Goal: Task Accomplishment & Management: Complete application form

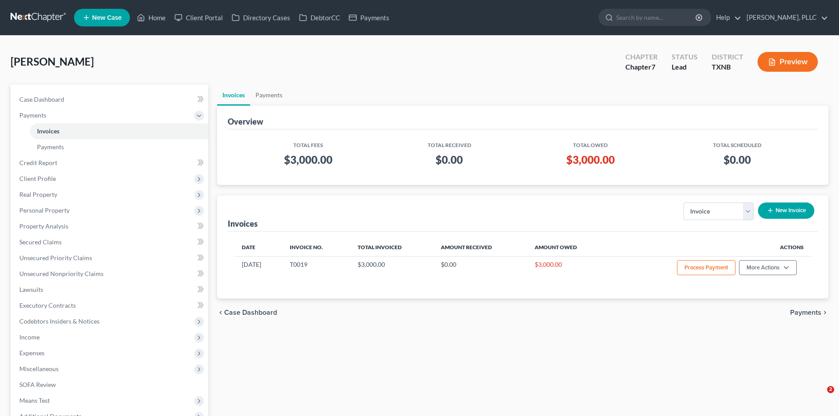
select select "0"
click at [111, 17] on span "New Case" at bounding box center [107, 18] width 30 height 7
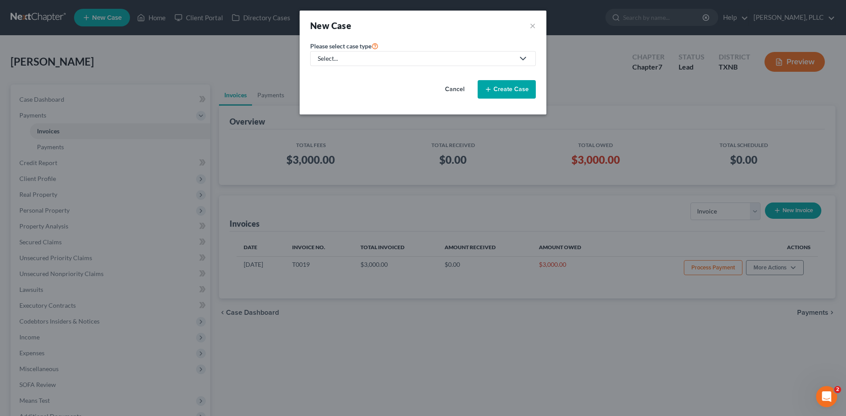
click at [429, 55] on div "Select..." at bounding box center [416, 58] width 196 height 9
click at [377, 71] on link "Bankruptcy" at bounding box center [354, 77] width 89 height 14
select select "78"
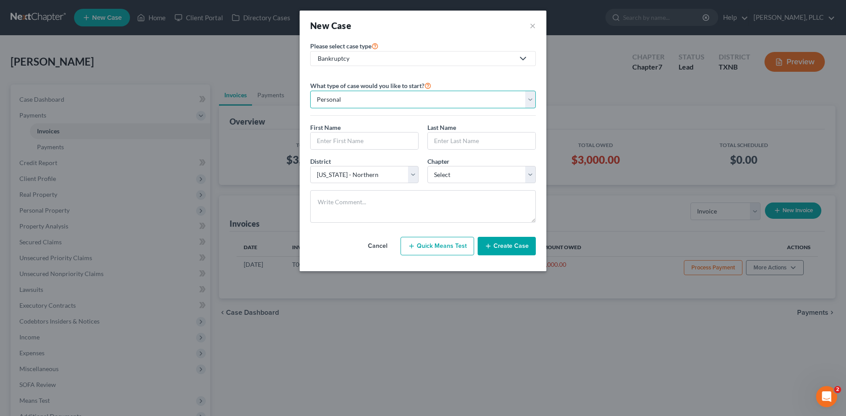
click at [344, 94] on select "Personal Business" at bounding box center [422, 100] width 225 height 18
click at [343, 95] on select "Personal Business" at bounding box center [422, 100] width 225 height 18
click at [336, 138] on input "text" at bounding box center [363, 141] width 107 height 17
type input "[PERSON_NAME]"
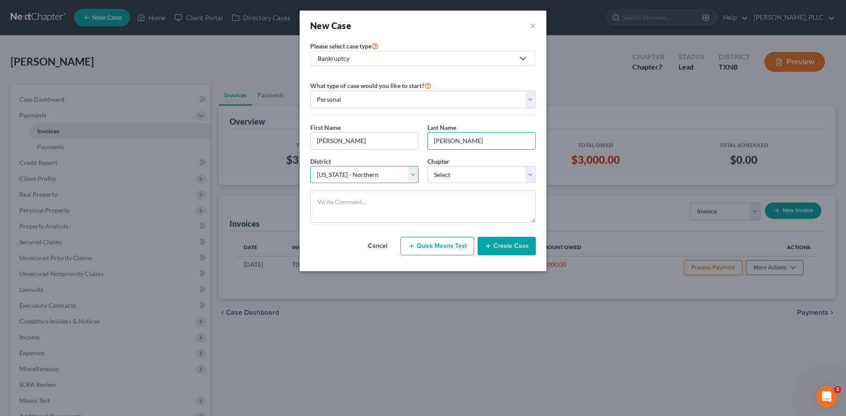
click at [410, 176] on select "Select [US_STATE] - [GEOGRAPHIC_DATA] [US_STATE] - [GEOGRAPHIC_DATA][US_STATE] …" at bounding box center [364, 175] width 108 height 18
select select "79"
click at [310, 166] on select "Select [US_STATE] - [GEOGRAPHIC_DATA] [US_STATE] - [GEOGRAPHIC_DATA][US_STATE] …" at bounding box center [364, 175] width 108 height 18
click at [475, 173] on select "Select 7 11 12 13" at bounding box center [481, 175] width 108 height 18
select select "0"
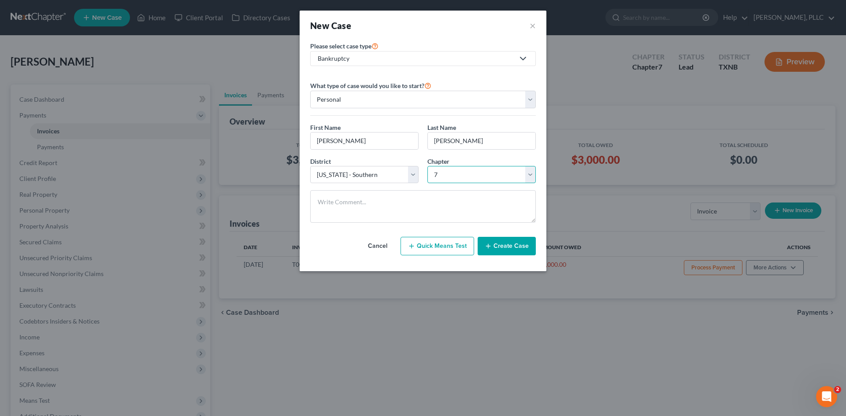
click at [427, 166] on select "Select 7 11 12 13" at bounding box center [481, 175] width 108 height 18
click at [388, 213] on textarea at bounding box center [422, 206] width 225 height 33
click at [517, 252] on button "Create Case" at bounding box center [506, 246] width 58 height 18
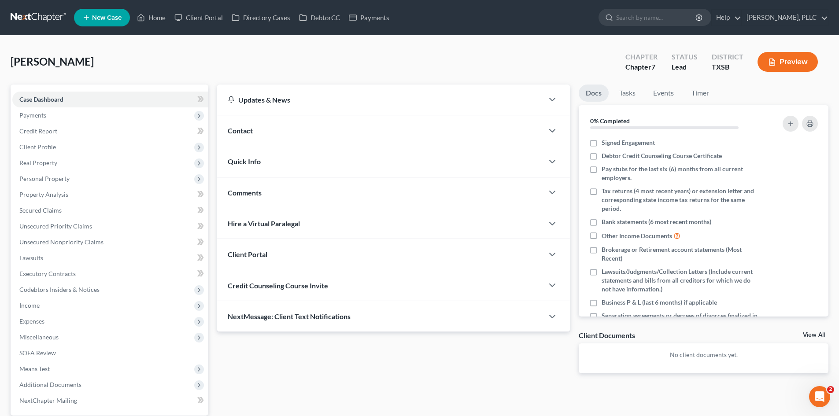
click at [247, 129] on span "Contact" at bounding box center [240, 130] width 25 height 8
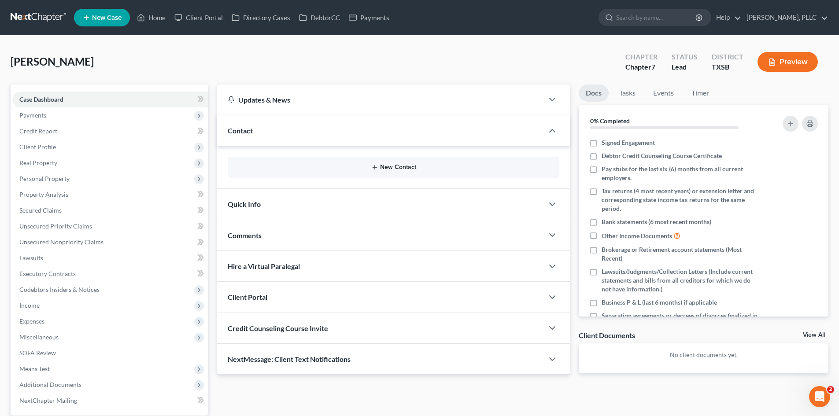
click at [385, 167] on button "New Contact" at bounding box center [394, 167] width 318 height 7
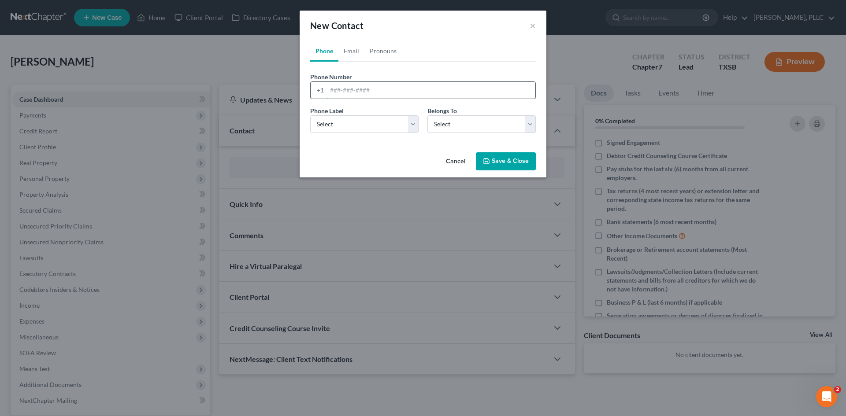
click at [357, 89] on input "tel" at bounding box center [431, 90] width 208 height 17
type input "4698834677"
click at [367, 128] on select "Select Mobile Home Work Other" at bounding box center [364, 124] width 108 height 18
select select "0"
click at [310, 115] on select "Select Mobile Home Work Other" at bounding box center [364, 124] width 108 height 18
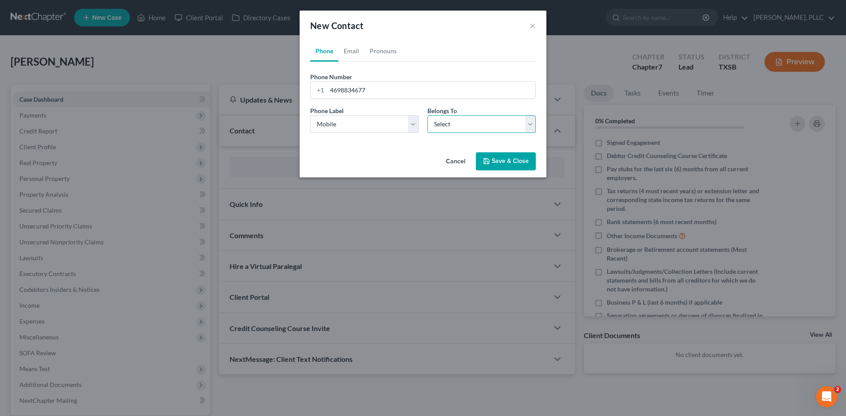
click at [433, 124] on select "Select Client Other" at bounding box center [481, 124] width 108 height 18
select select "0"
click at [427, 115] on select "Select Client Other" at bounding box center [481, 124] width 108 height 18
select select "0"
click at [348, 46] on link "Email" at bounding box center [351, 51] width 26 height 21
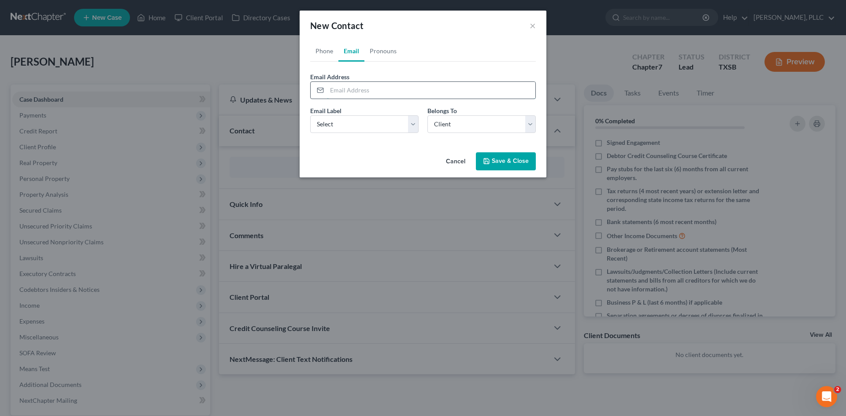
click at [347, 97] on input "email" at bounding box center [431, 90] width 208 height 17
type input "[EMAIL_ADDRESS][DOMAIN_NAME]"
click at [373, 125] on select "Select Home Work Other" at bounding box center [364, 124] width 108 height 18
select select "0"
click at [310, 115] on select "Select Home Work Other" at bounding box center [364, 124] width 108 height 18
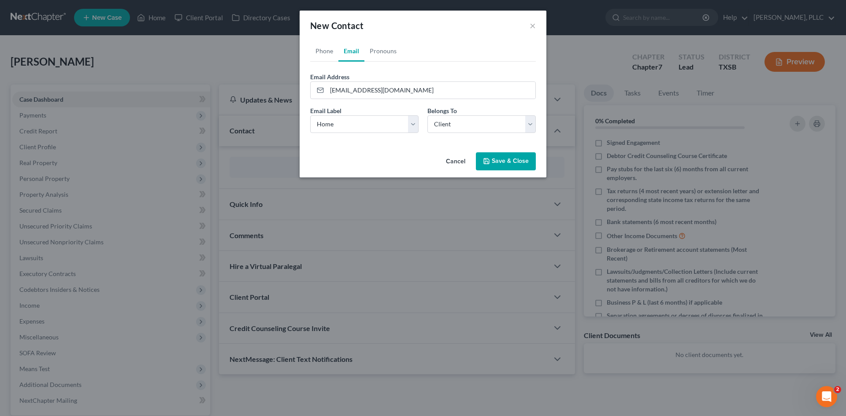
click at [492, 163] on button "Save & Close" at bounding box center [506, 161] width 60 height 18
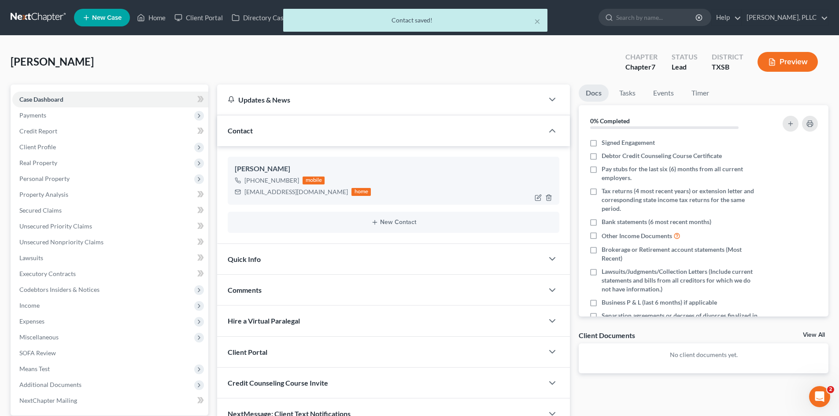
click at [297, 193] on div "[EMAIL_ADDRESS][DOMAIN_NAME]" at bounding box center [295, 192] width 103 height 9
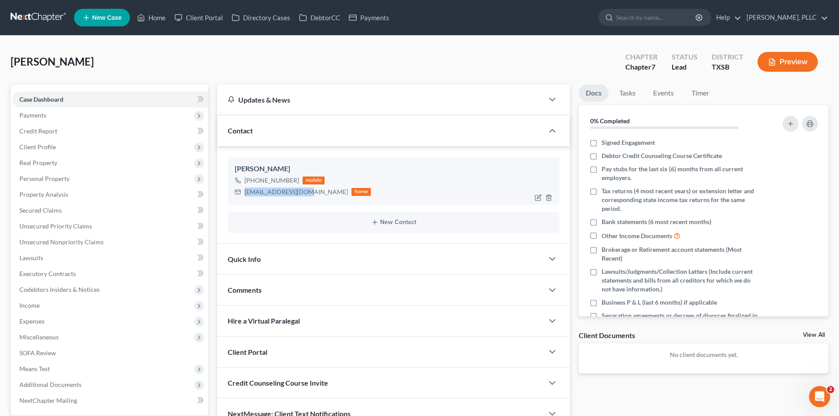
drag, startPoint x: 306, startPoint y: 192, endPoint x: 245, endPoint y: 194, distance: 61.3
click at [245, 194] on div "[EMAIL_ADDRESS][DOMAIN_NAME]" at bounding box center [295, 192] width 103 height 9
copy div "[EMAIL_ADDRESS][DOMAIN_NAME]"
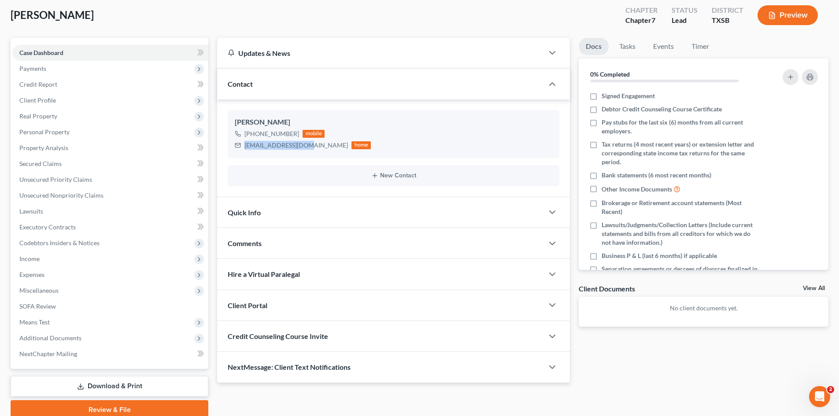
scroll to position [84, 0]
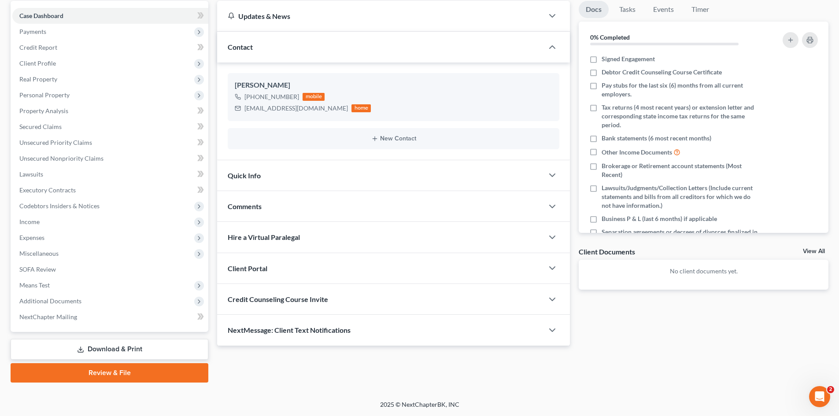
click at [250, 265] on span "Client Portal" at bounding box center [248, 268] width 40 height 8
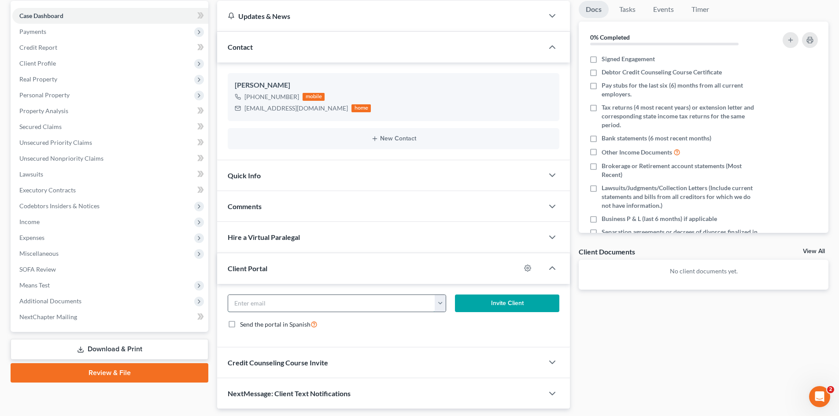
click at [303, 304] on input "email" at bounding box center [331, 303] width 207 height 17
paste input "[EMAIL_ADDRESS][DOMAIN_NAME]"
type input "[EMAIL_ADDRESS][DOMAIN_NAME]"
click at [497, 302] on button "Invite Client" at bounding box center [507, 304] width 105 height 18
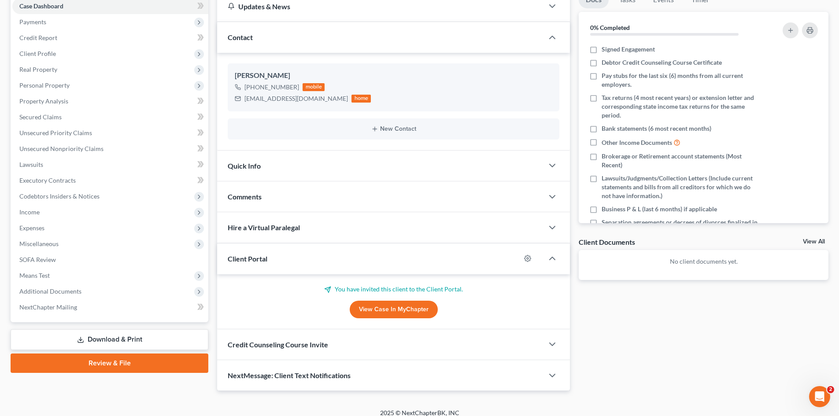
scroll to position [102, 0]
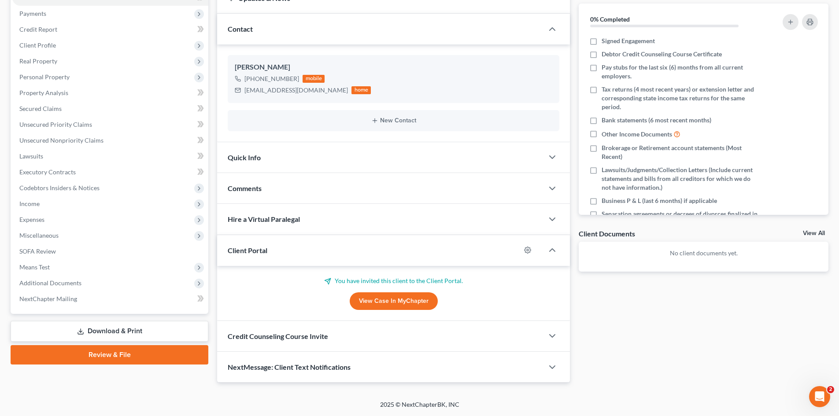
click at [261, 336] on span "Credit Counseling Course Invite" at bounding box center [278, 336] width 100 height 8
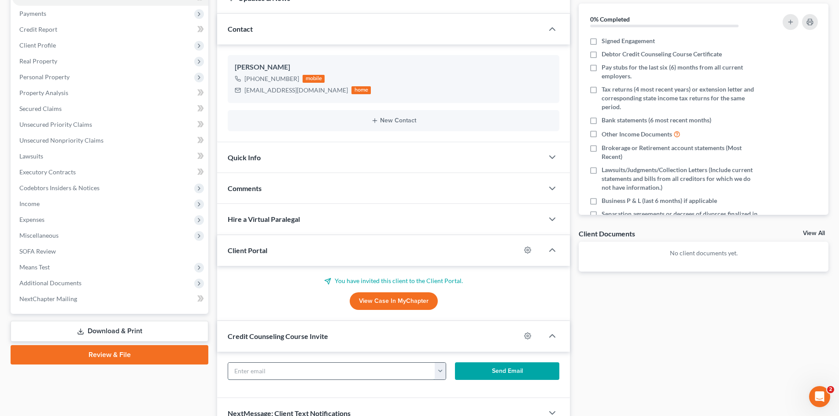
click at [271, 369] on input "text" at bounding box center [331, 371] width 207 height 17
paste input "[EMAIL_ADDRESS][DOMAIN_NAME]"
type input "[EMAIL_ADDRESS][DOMAIN_NAME]"
click at [489, 373] on button "Send Email" at bounding box center [507, 371] width 105 height 18
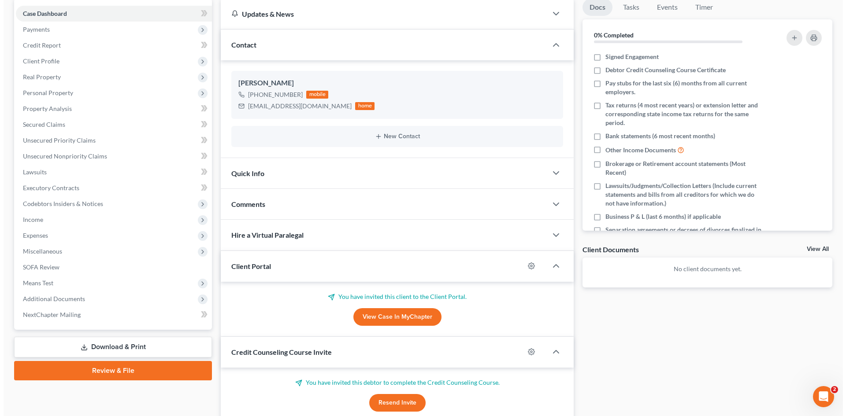
scroll to position [0, 0]
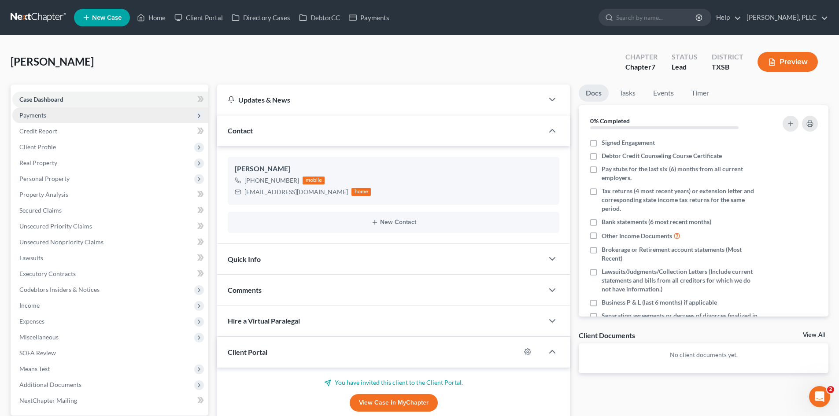
click at [37, 113] on span "Payments" at bounding box center [32, 114] width 27 height 7
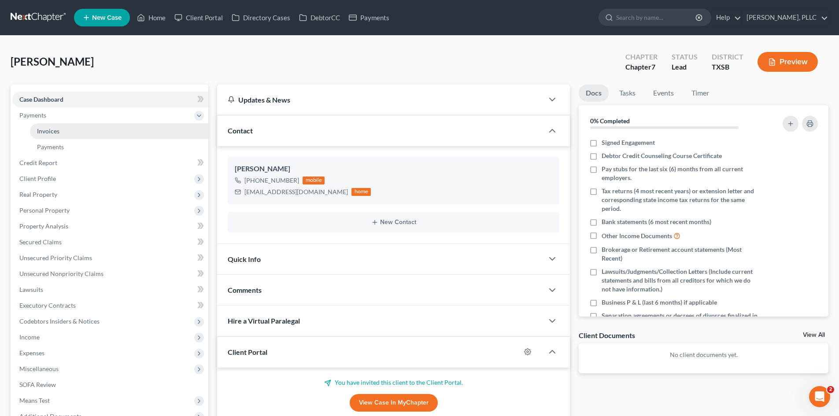
click at [53, 133] on span "Invoices" at bounding box center [48, 130] width 22 height 7
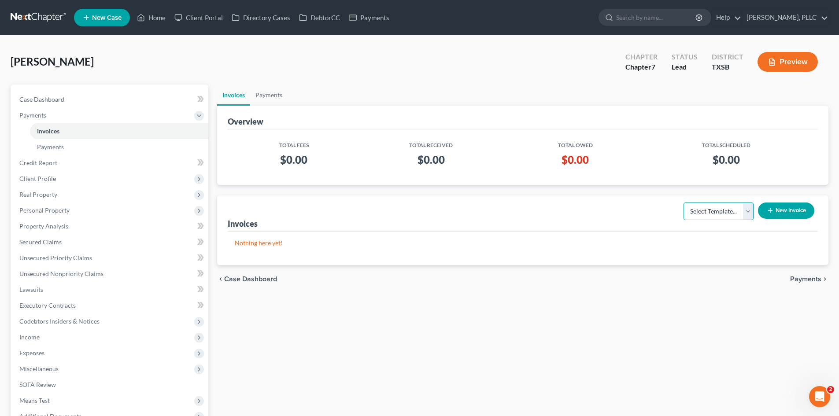
click at [747, 209] on select "Select Template... Invoice" at bounding box center [718, 212] width 70 height 18
select select "0"
click at [683, 203] on select "Select Template... Invoice" at bounding box center [718, 212] width 70 height 18
click at [774, 210] on button "New Invoice" at bounding box center [786, 211] width 56 height 16
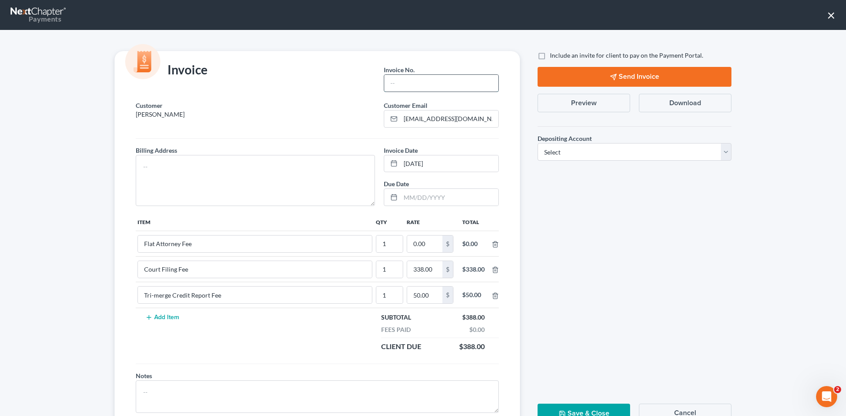
click at [405, 86] on input "text" at bounding box center [441, 83] width 114 height 17
type input "T0020"
click at [260, 172] on textarea at bounding box center [255, 180] width 239 height 51
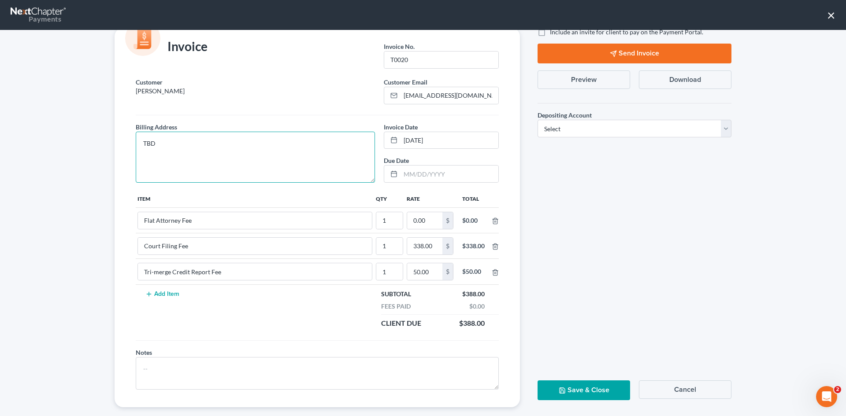
scroll to position [36, 0]
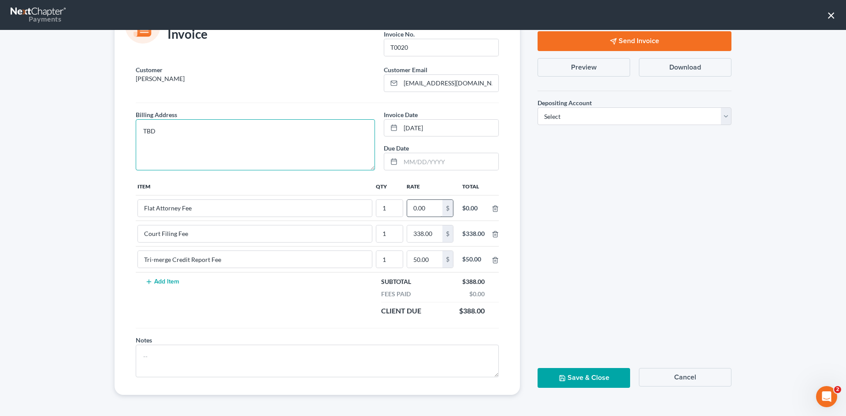
type textarea "TBD"
click at [414, 211] on input "0.00" at bounding box center [424, 208] width 35 height 17
type input "2,612"
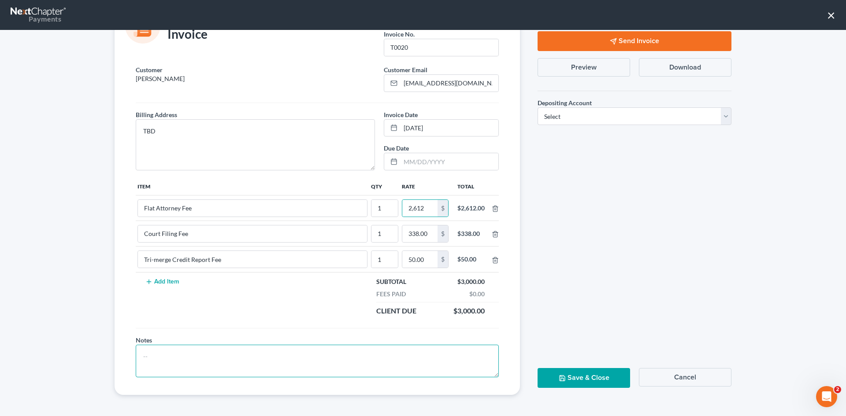
click at [362, 372] on textarea at bounding box center [317, 361] width 363 height 33
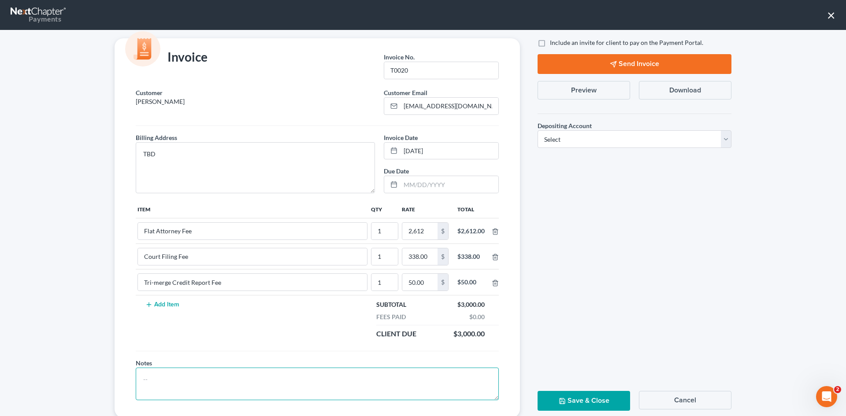
scroll to position [0, 0]
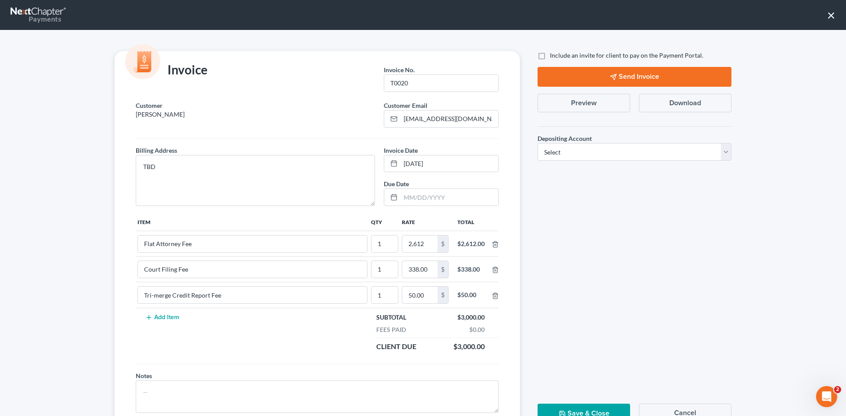
click at [550, 55] on label "Include an invite for client to pay on the Payment Portal." at bounding box center [626, 55] width 153 height 9
click at [553, 55] on input "Include an invite for client to pay on the Payment Portal." at bounding box center [556, 54] width 6 height 6
checkbox input "true"
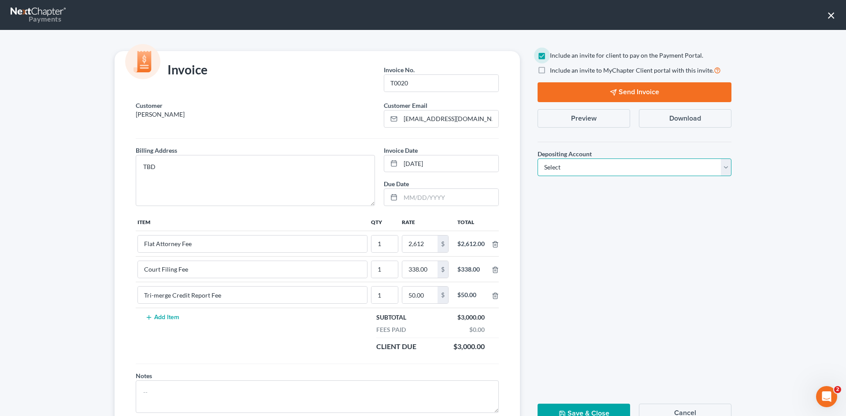
click at [604, 163] on select "Select Operation Trust" at bounding box center [634, 168] width 194 height 18
select select "1"
click at [537, 159] on select "Select Operation Trust" at bounding box center [634, 168] width 194 height 18
click at [617, 89] on button "Send Invoice" at bounding box center [634, 92] width 194 height 20
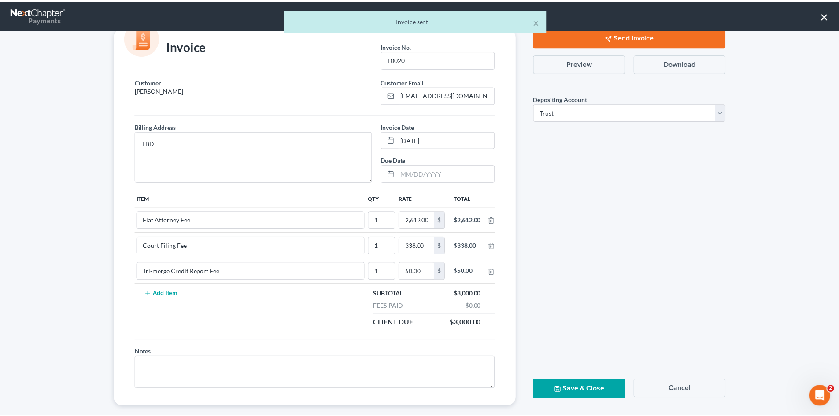
scroll to position [36, 0]
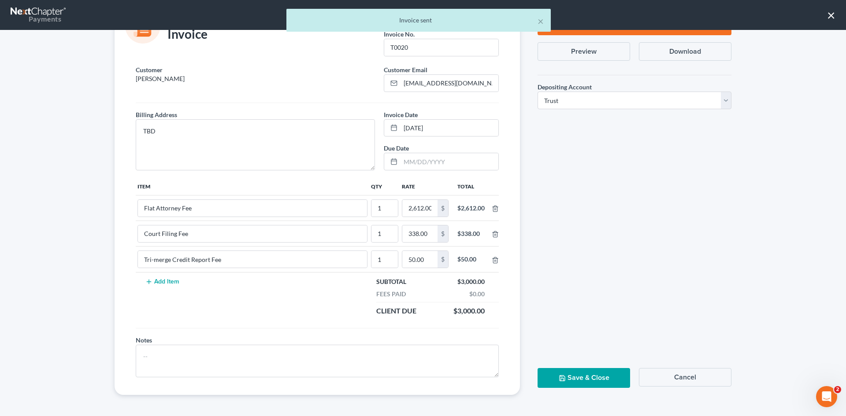
click at [567, 380] on button "Save & Close" at bounding box center [583, 378] width 92 height 20
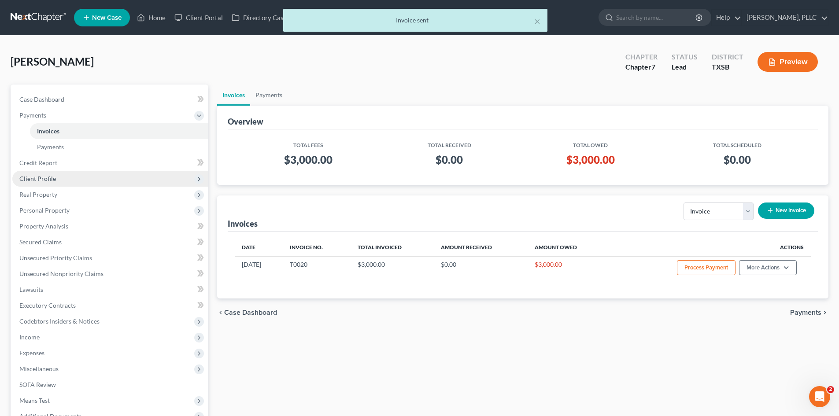
click at [40, 177] on span "Client Profile" at bounding box center [37, 178] width 37 height 7
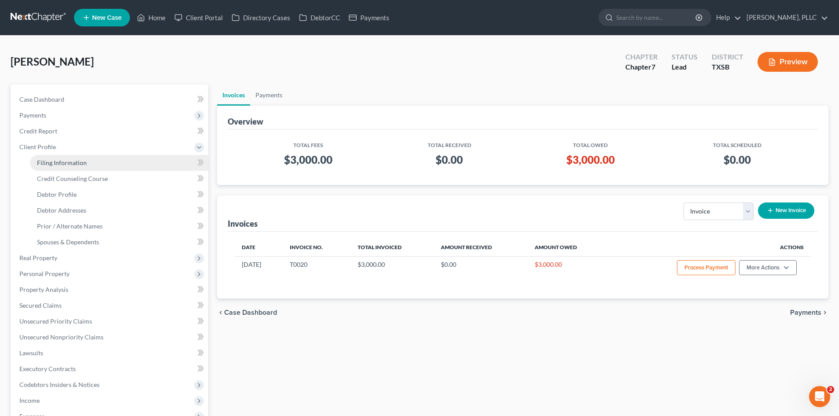
click at [62, 164] on span "Filing Information" at bounding box center [62, 162] width 50 height 7
select select "1"
select select "0"
select select "79"
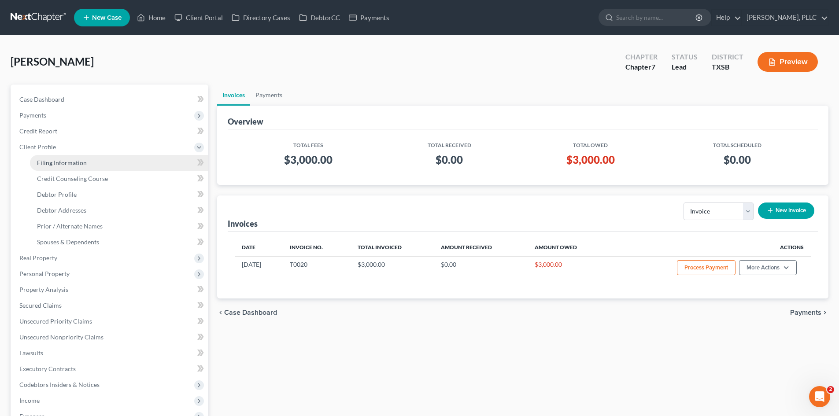
select select "45"
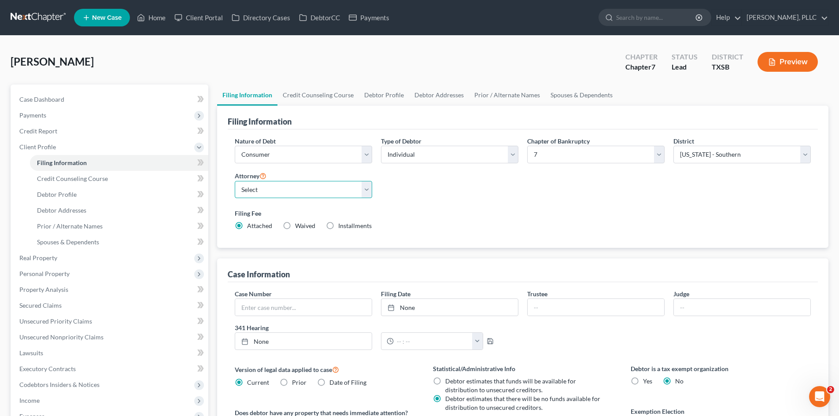
click at [286, 186] on select "Select [PERSON_NAME] - TXEB [PERSON_NAME] - [GEOGRAPHIC_DATA] [PERSON_NAME] - […" at bounding box center [303, 190] width 137 height 18
select select "2"
click at [235, 181] on select "Select [PERSON_NAME] - TXEB [PERSON_NAME] - [GEOGRAPHIC_DATA] [PERSON_NAME] - […" at bounding box center [303, 190] width 137 height 18
click at [52, 99] on span "Case Dashboard" at bounding box center [41, 99] width 45 height 7
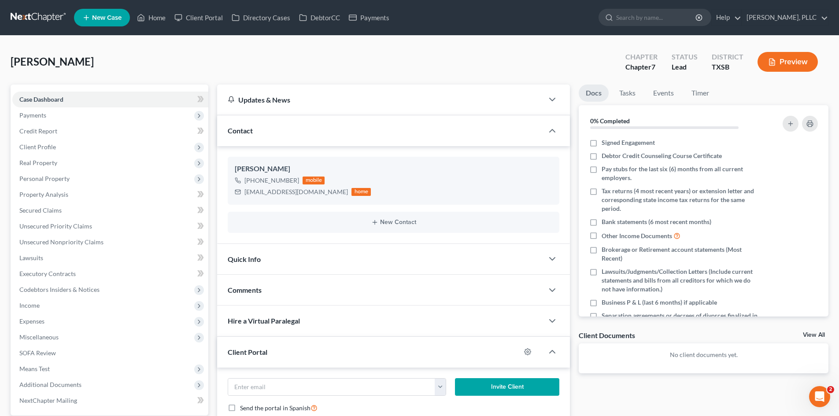
click at [27, 4] on nav "Home New Case Client Portal Directory Cases DebtorCC Payments [PERSON_NAME], PL…" at bounding box center [419, 17] width 839 height 35
